Goal: Navigation & Orientation: Understand site structure

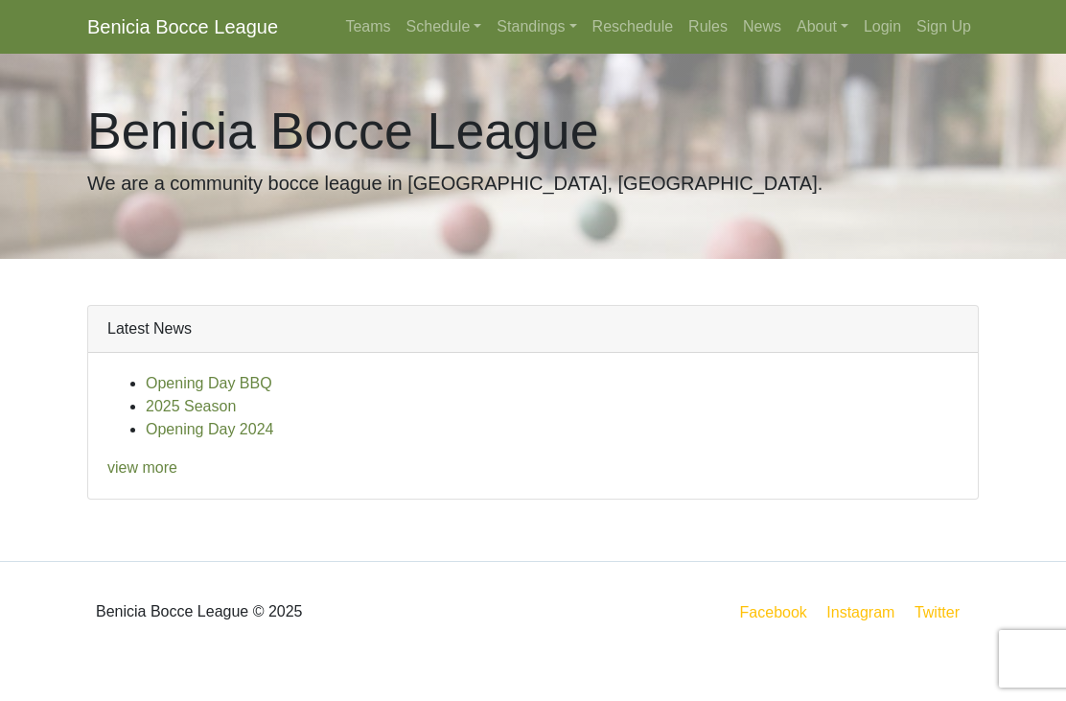
click at [221, 411] on link "2025 Season" at bounding box center [191, 406] width 90 height 16
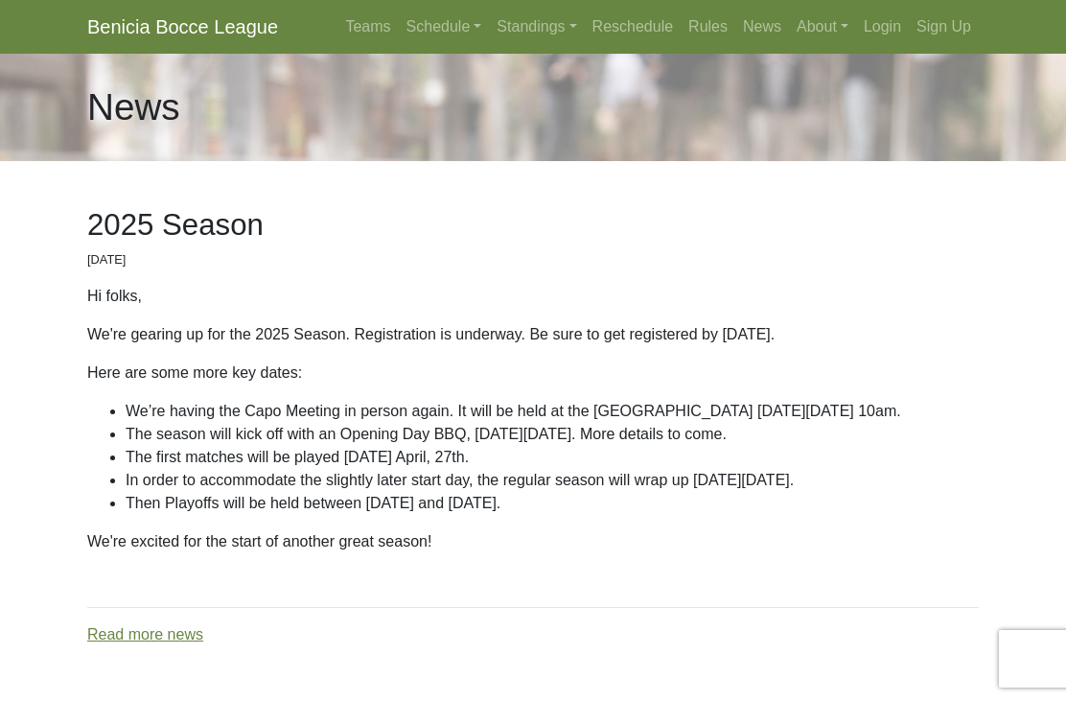
click at [468, 29] on link "Schedule" at bounding box center [444, 27] width 91 height 38
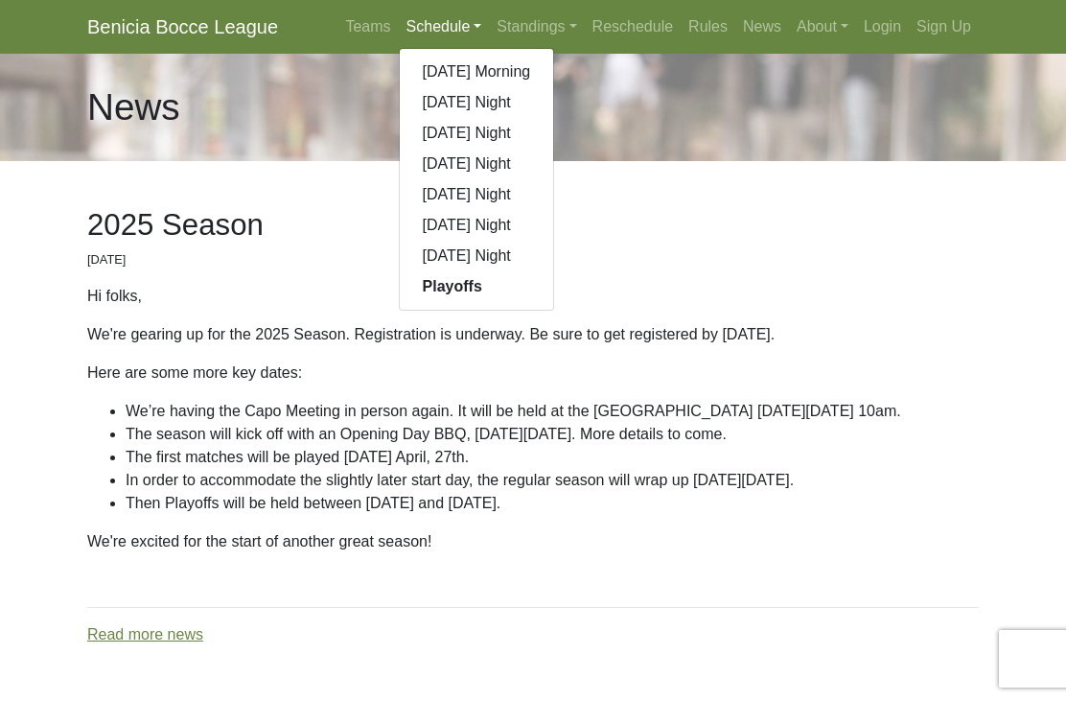
click at [506, 77] on link "[DATE] Morning" at bounding box center [477, 72] width 154 height 31
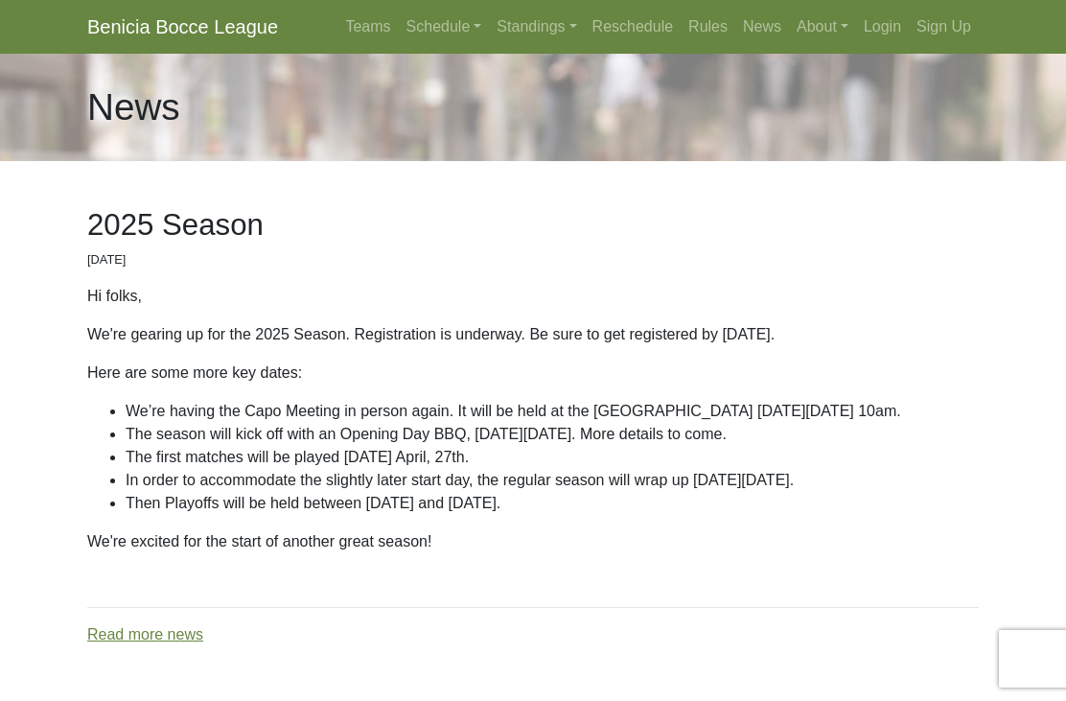
click at [567, 30] on link "Standings" at bounding box center [536, 27] width 95 height 38
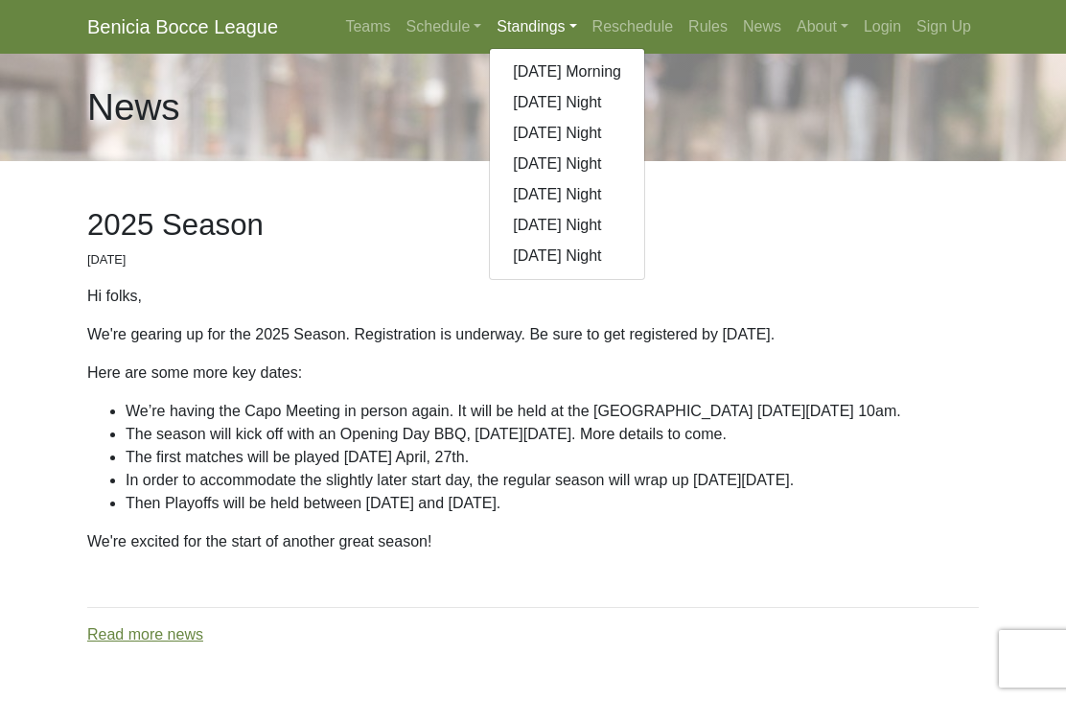
click at [640, 20] on link "Reschedule" at bounding box center [633, 27] width 97 height 38
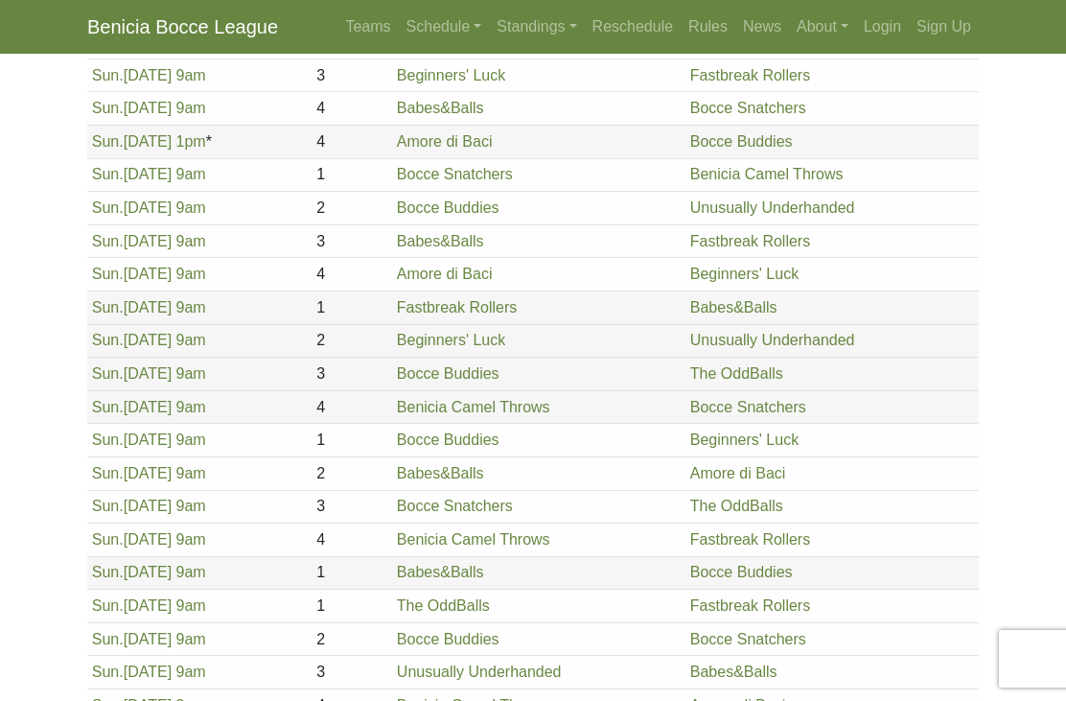
scroll to position [242, 0]
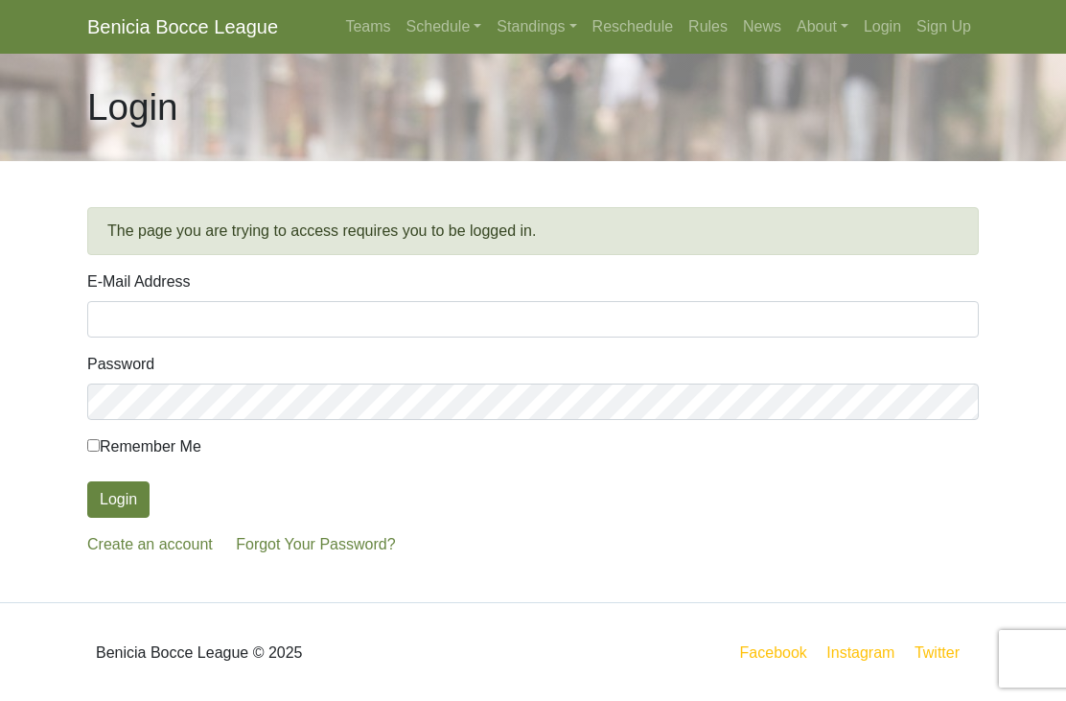
click at [711, 36] on link "Rules" at bounding box center [708, 27] width 55 height 38
click at [766, 34] on link "News" at bounding box center [762, 27] width 54 height 38
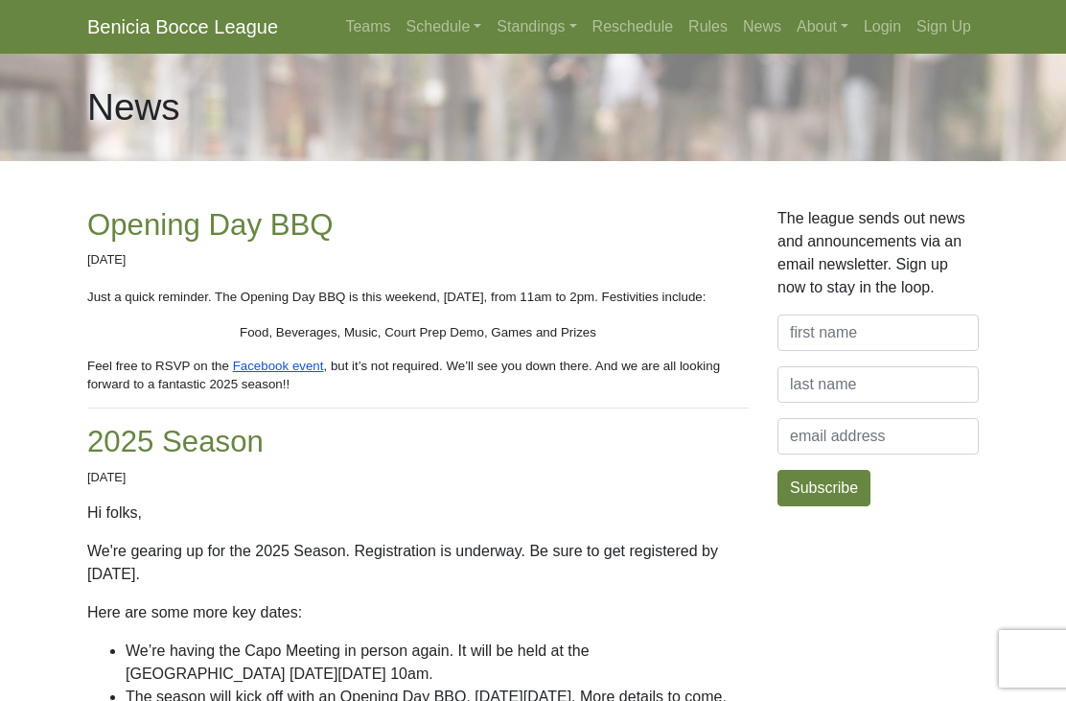
click at [834, 32] on link "About" at bounding box center [822, 27] width 67 height 38
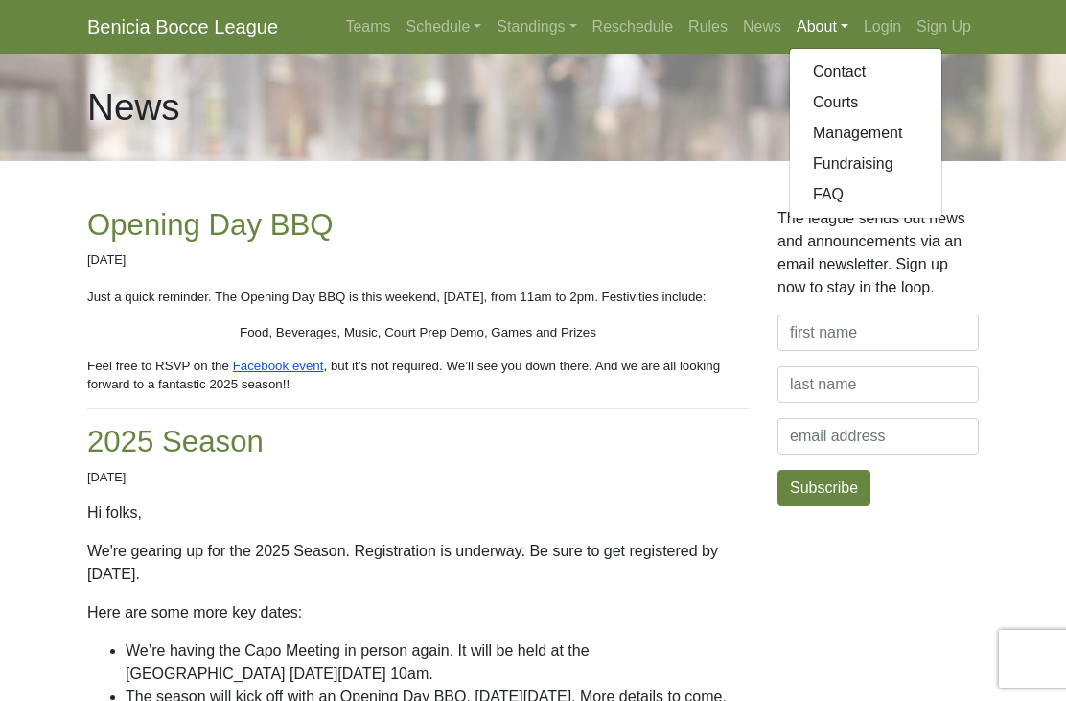
click at [855, 71] on link "Contact" at bounding box center [865, 72] width 151 height 31
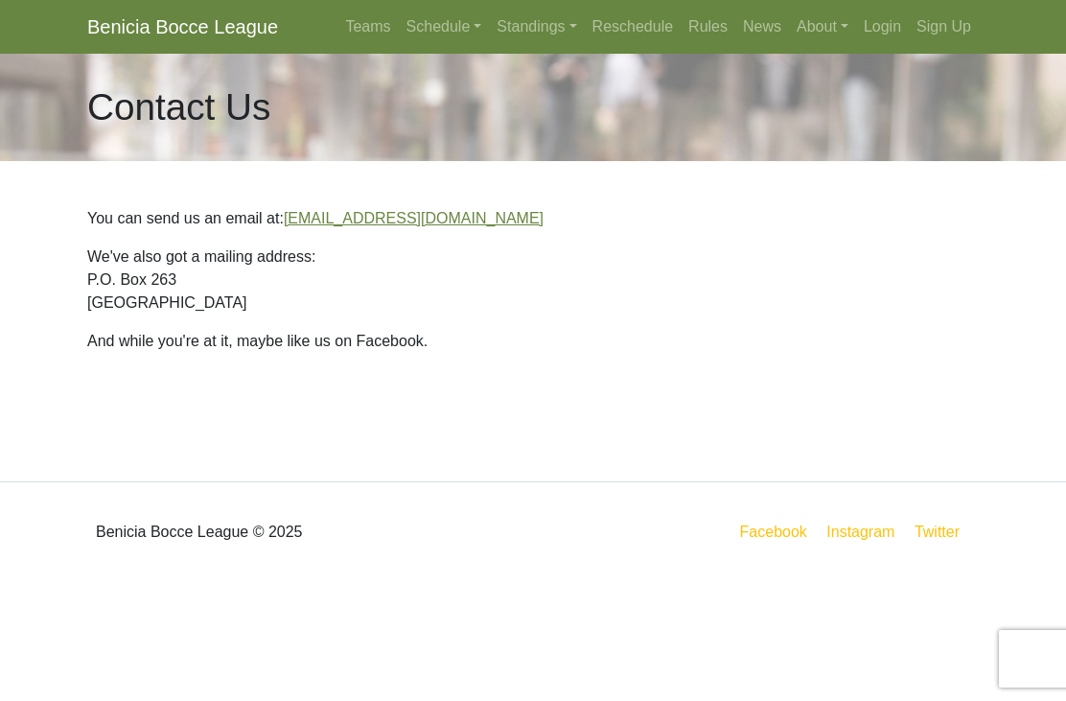
click at [842, 34] on link "About" at bounding box center [822, 27] width 67 height 38
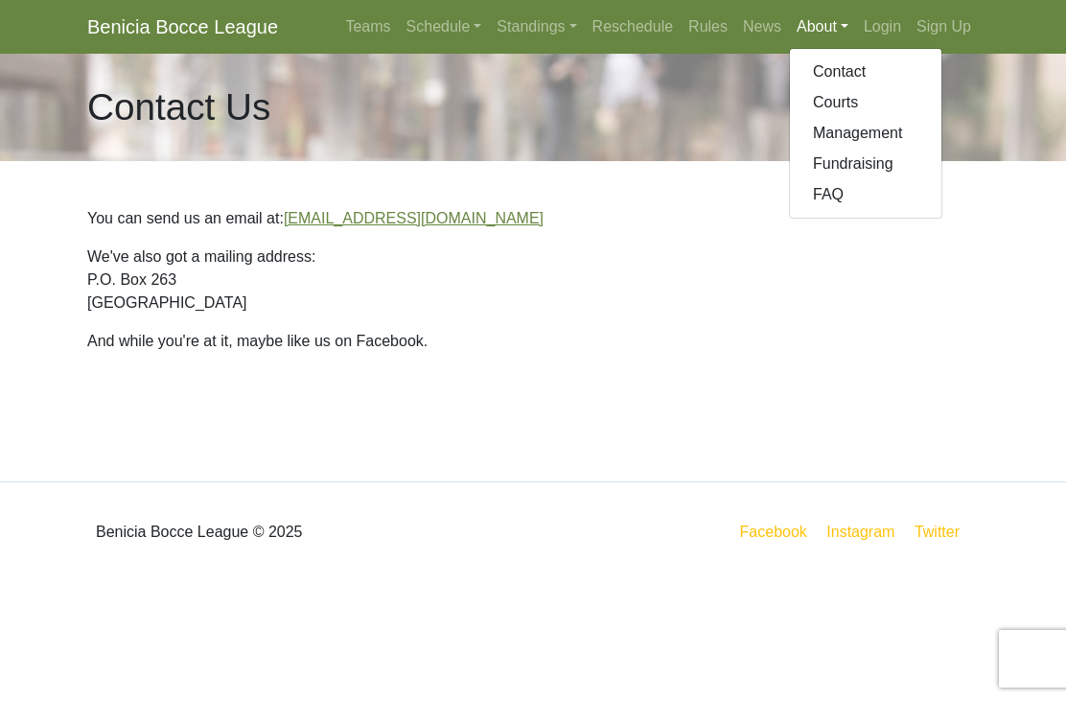
click at [849, 92] on link "Courts" at bounding box center [865, 102] width 151 height 31
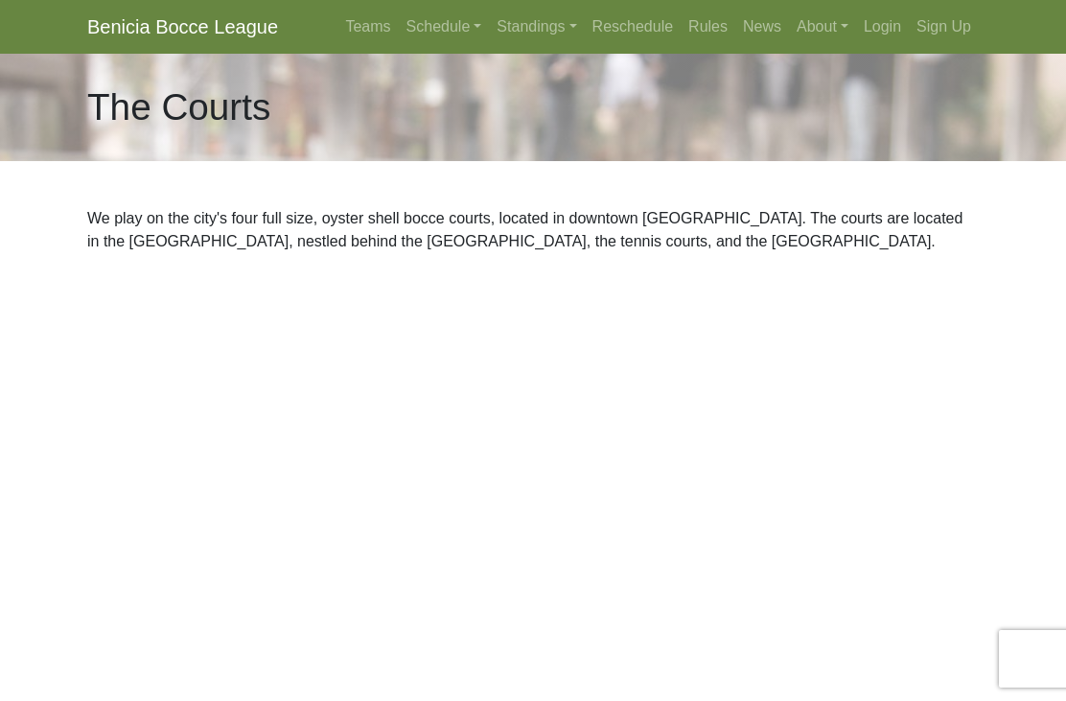
click at [840, 28] on link "About" at bounding box center [822, 27] width 67 height 38
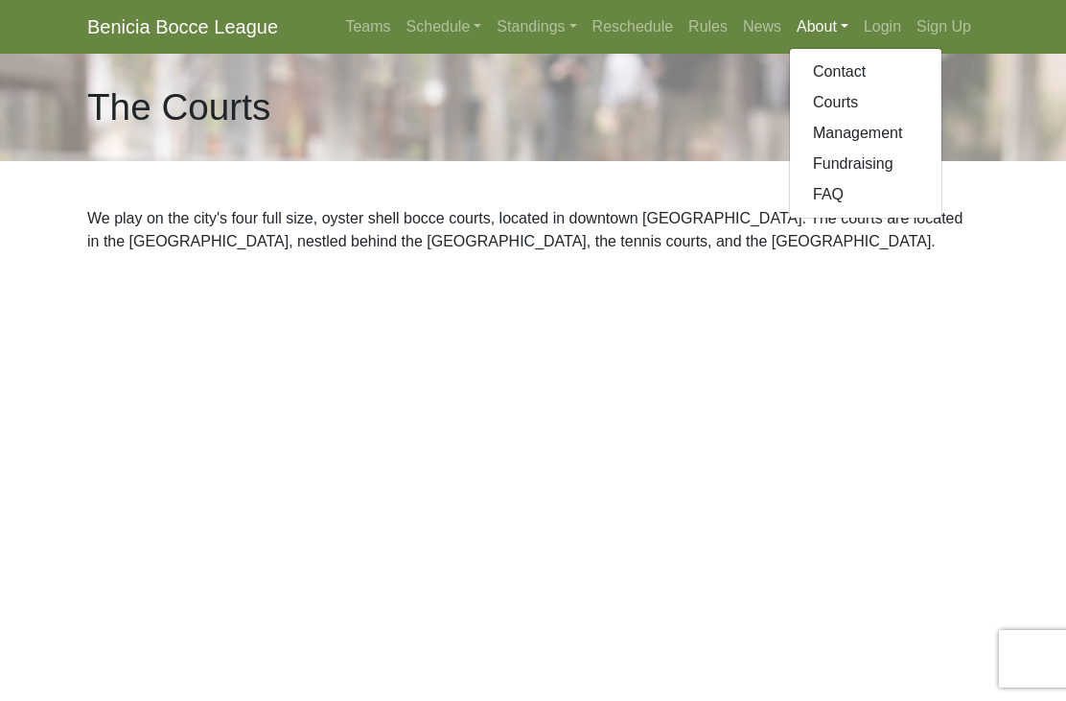
click at [344, 38] on link "Teams" at bounding box center [367, 27] width 60 height 38
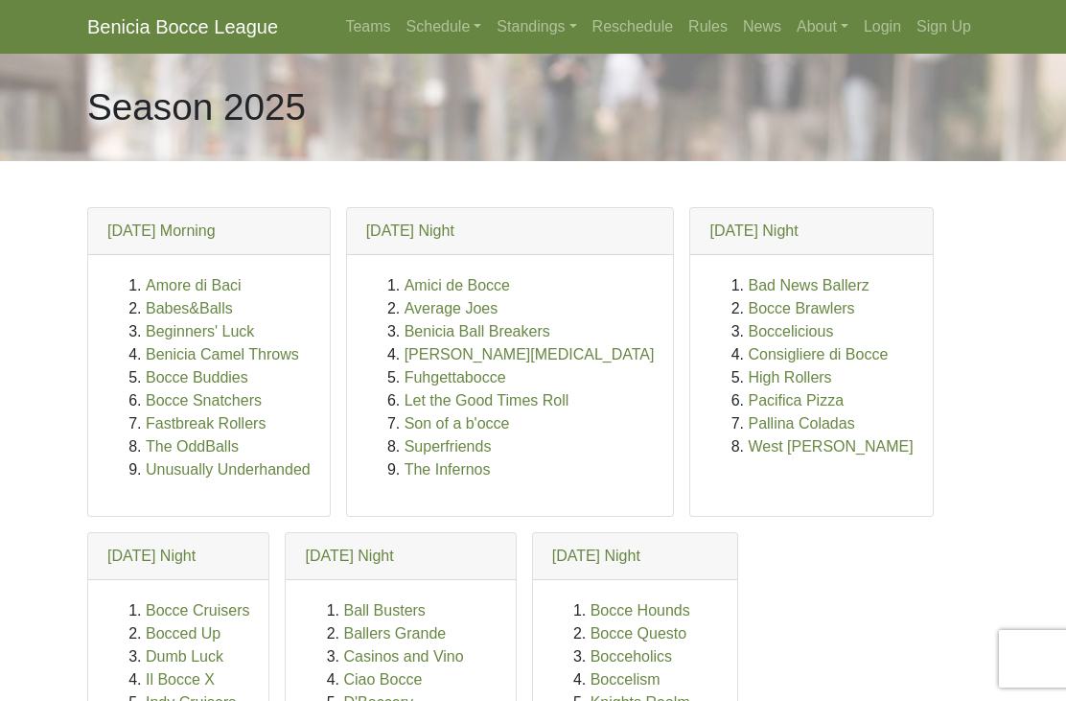
click at [954, 26] on link "Sign Up" at bounding box center [944, 27] width 70 height 38
